Goal: Task Accomplishment & Management: Use online tool/utility

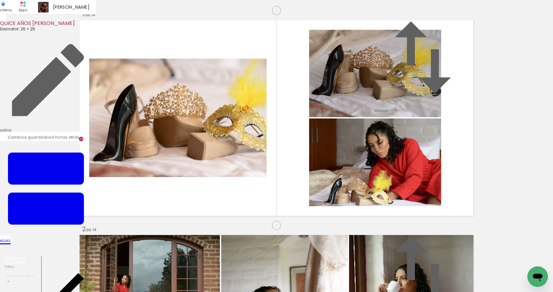
scroll to position [0, 1897]
drag, startPoint x: 165, startPoint y: 162, endPoint x: 276, endPoint y: 165, distance: 111.3
click at [0, 0] on slot at bounding box center [0, 0] width 0 height 0
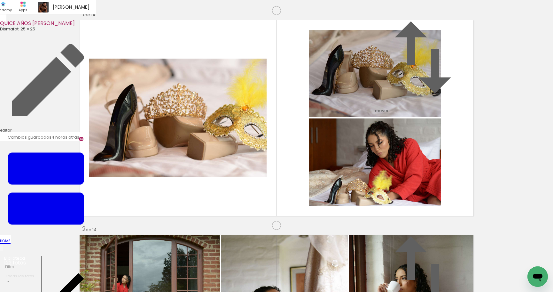
drag, startPoint x: 276, startPoint y: 165, endPoint x: 156, endPoint y: 158, distance: 119.8
click at [0, 0] on slot at bounding box center [0, 0] width 0 height 0
drag, startPoint x: 143, startPoint y: 258, endPoint x: 184, endPoint y: 272, distance: 42.7
click at [150, 189] on quentale-workspace at bounding box center [276, 146] width 553 height 292
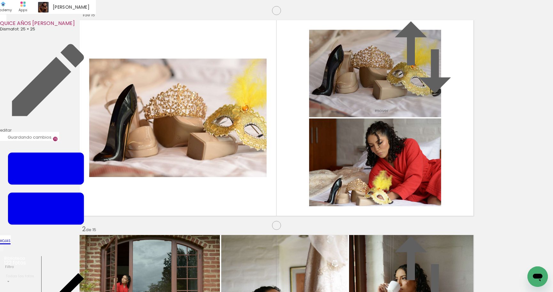
scroll to position [3012, 0]
drag, startPoint x: 183, startPoint y: 272, endPoint x: 199, endPoint y: 206, distance: 68.4
click at [198, 208] on quentale-workspace at bounding box center [276, 146] width 553 height 292
drag, startPoint x: 207, startPoint y: 273, endPoint x: 234, endPoint y: 189, distance: 87.7
click at [234, 189] on quentale-workspace at bounding box center [276, 146] width 553 height 292
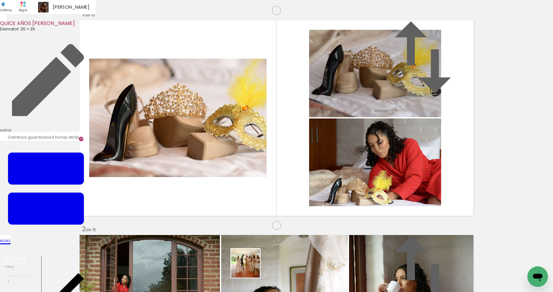
drag, startPoint x: 248, startPoint y: 271, endPoint x: 307, endPoint y: 183, distance: 106.6
click at [307, 183] on quentale-workspace at bounding box center [276, 146] width 553 height 292
